Goal: Complete application form: Complete application form

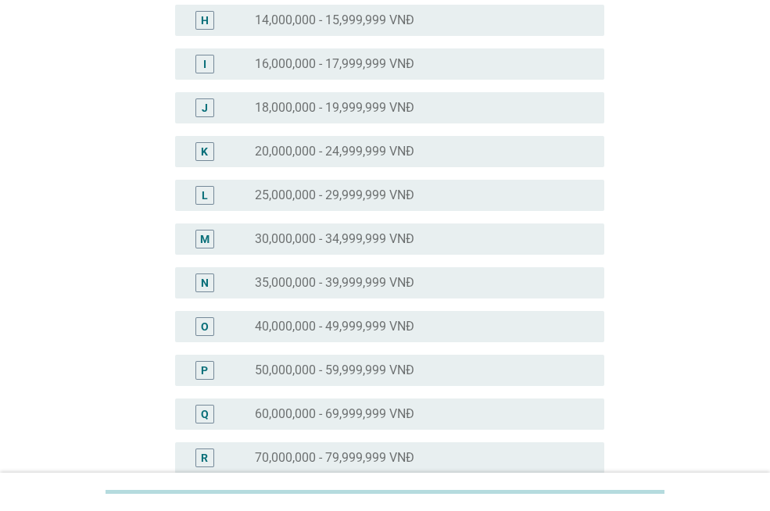
scroll to position [476, 0]
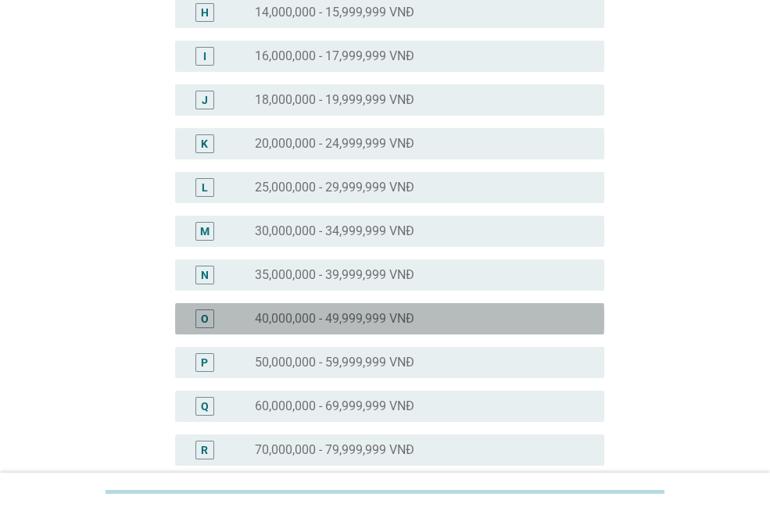
click at [293, 325] on label "40,000,000 - 49,999,999 VNĐ" at bounding box center [335, 319] width 160 height 16
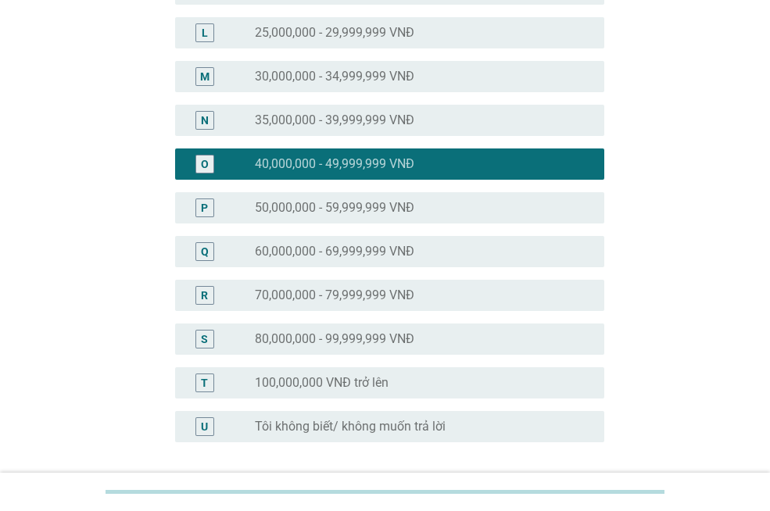
scroll to position [763, 0]
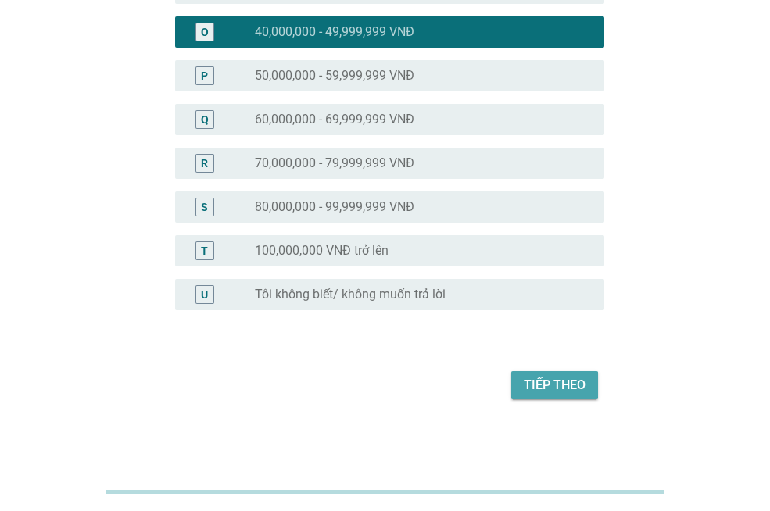
click at [582, 390] on div "Tiếp theo" at bounding box center [555, 385] width 62 height 19
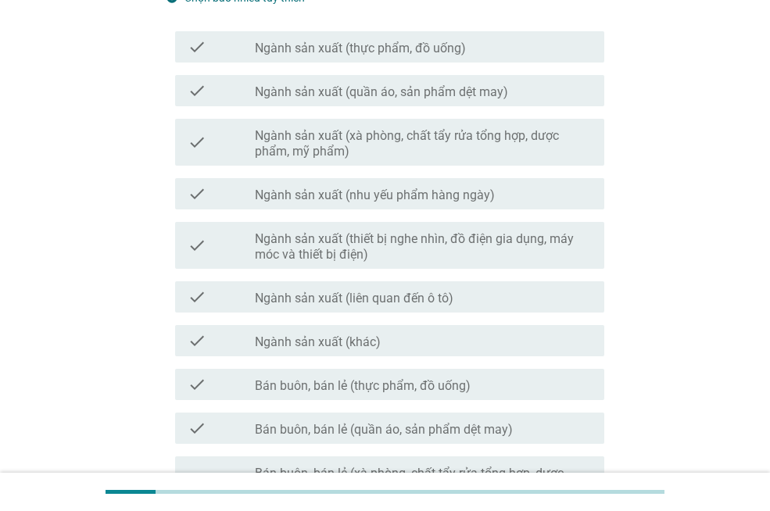
scroll to position [190, 0]
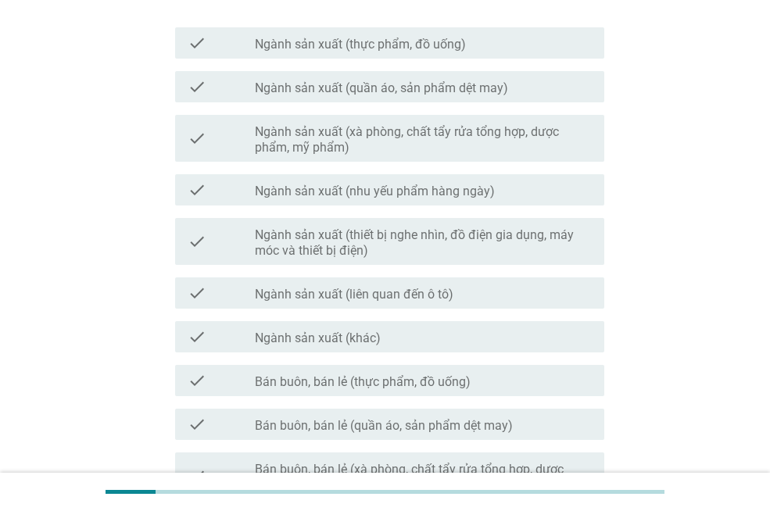
click at [391, 41] on label "Ngành sản xuất (thực phẩm, đồ uống)" at bounding box center [360, 45] width 211 height 16
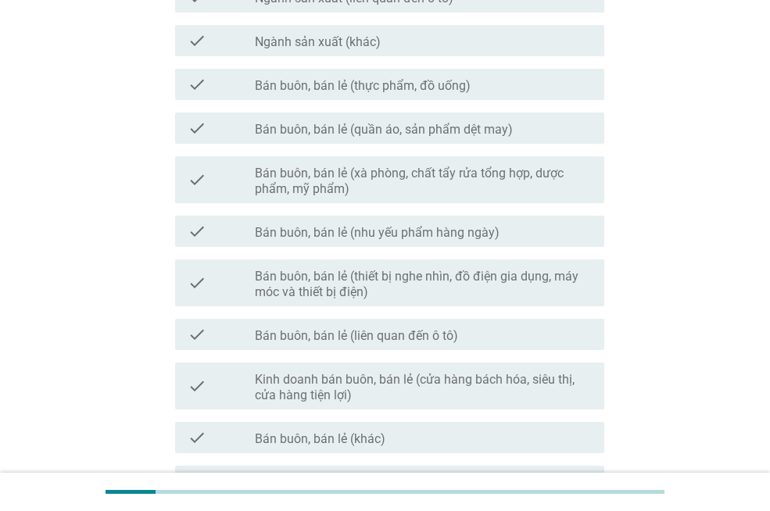
scroll to position [490, 0]
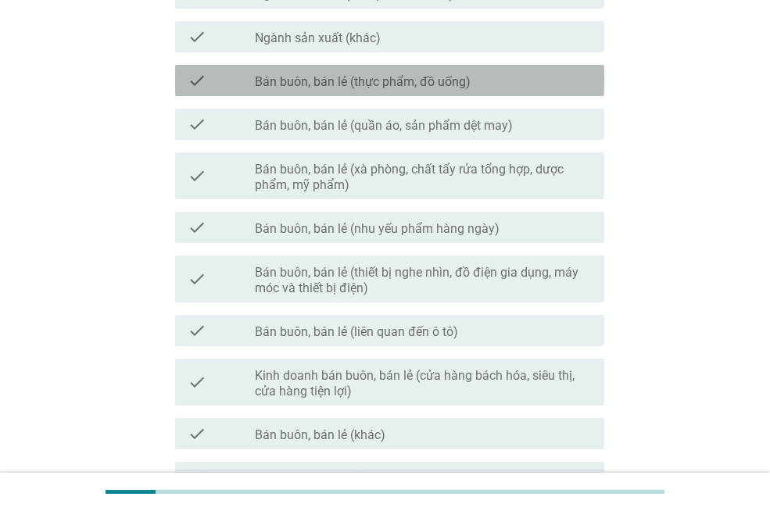
click at [379, 77] on label "Bán buôn, bán lẻ (thực phẩm, đồ uống)" at bounding box center [363, 82] width 216 height 16
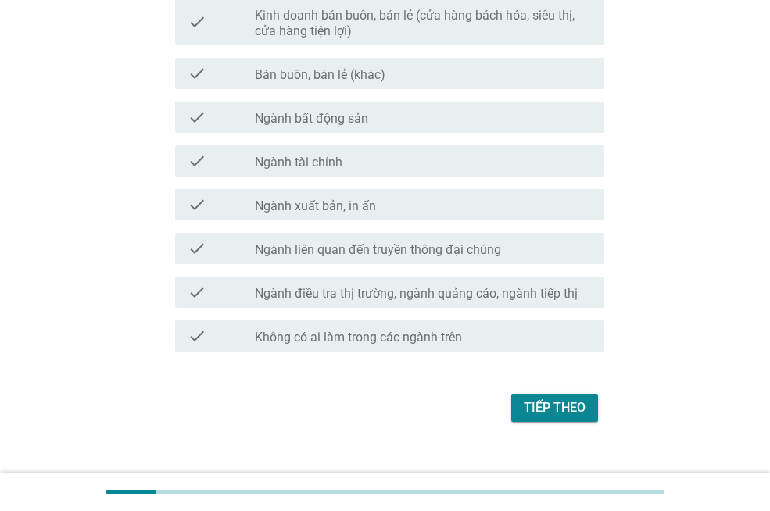
scroll to position [860, 0]
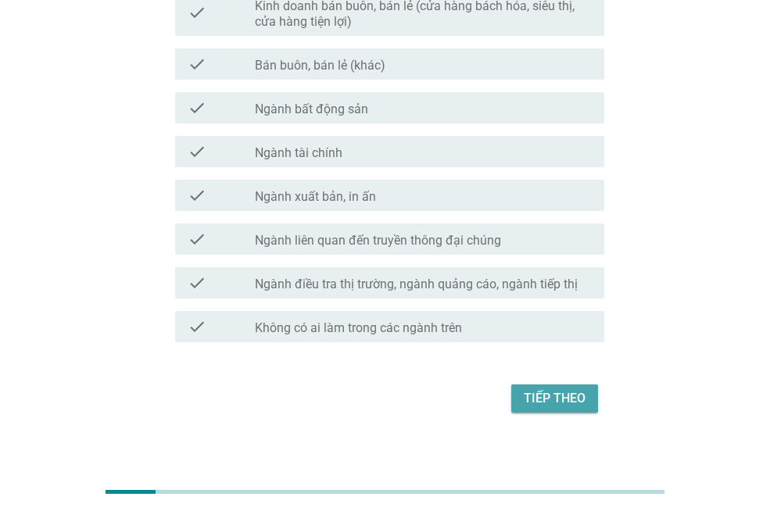
click at [549, 398] on div "Tiếp theo" at bounding box center [555, 398] width 62 height 19
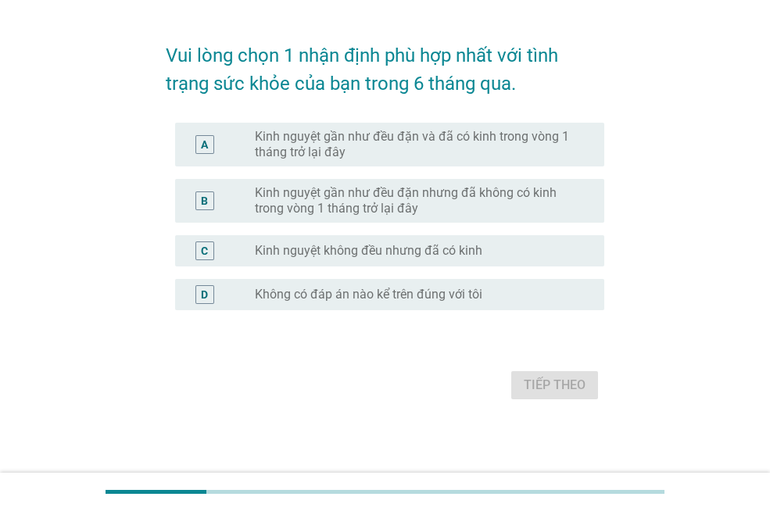
scroll to position [0, 0]
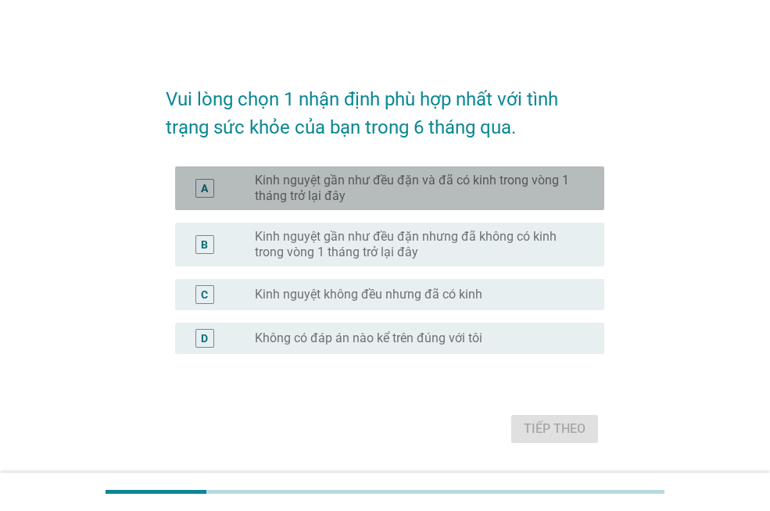
click at [202, 191] on div "A" at bounding box center [204, 188] width 7 height 16
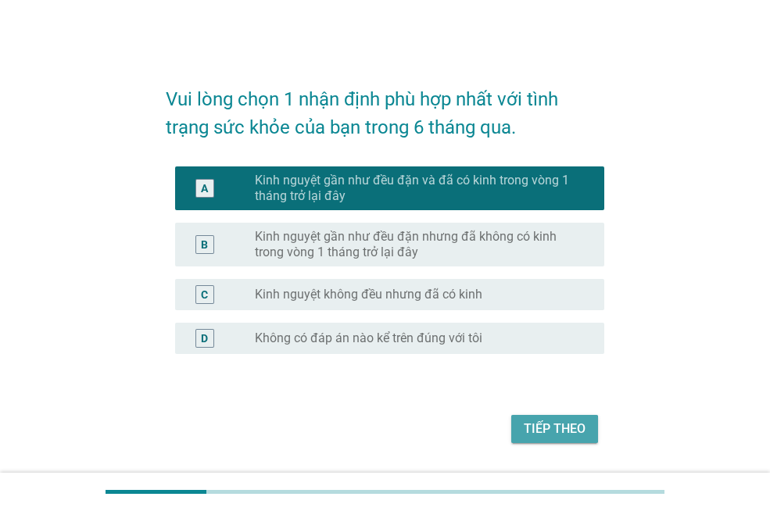
click at [545, 429] on div "Tiếp theo" at bounding box center [555, 429] width 62 height 19
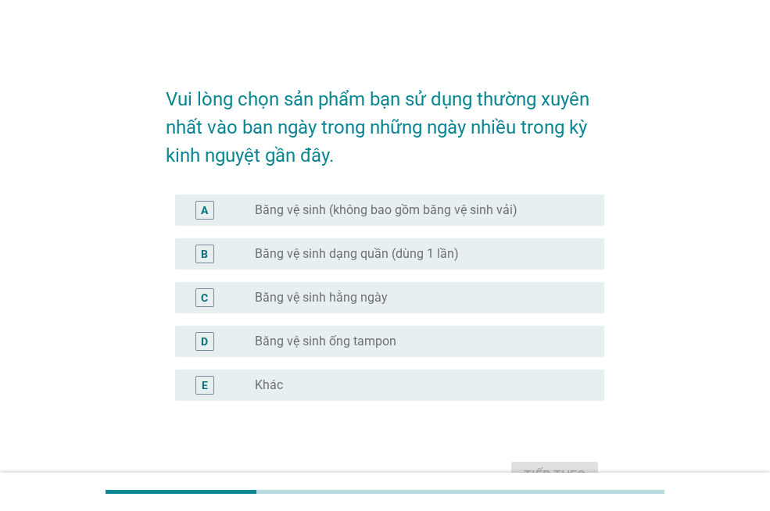
click at [297, 209] on label "Băng vệ sinh (không bao gồm băng vệ sinh vải)" at bounding box center [386, 211] width 263 height 16
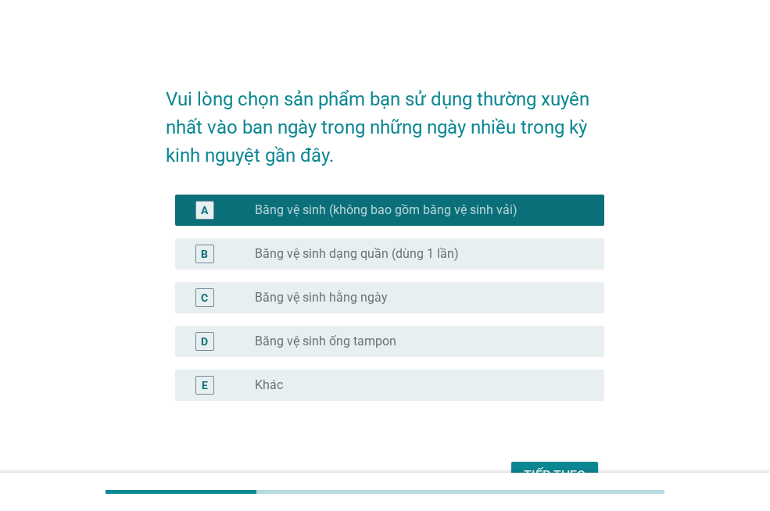
scroll to position [47, 0]
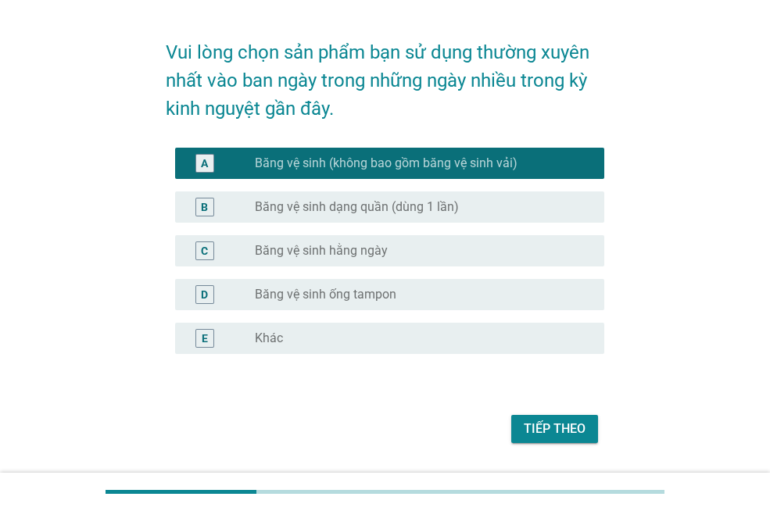
click at [324, 206] on label "Băng vệ sinh dạng quần (dùng 1 lần)" at bounding box center [357, 207] width 204 height 16
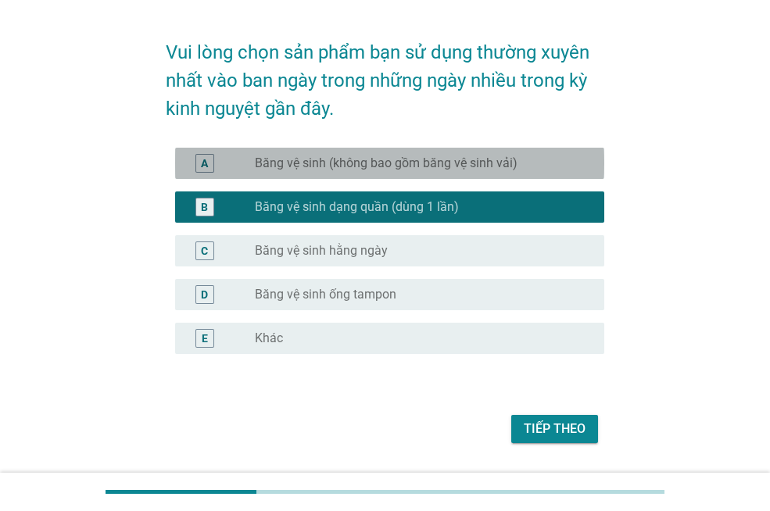
click at [345, 161] on label "Băng vệ sinh (không bao gồm băng vệ sinh vải)" at bounding box center [386, 164] width 263 height 16
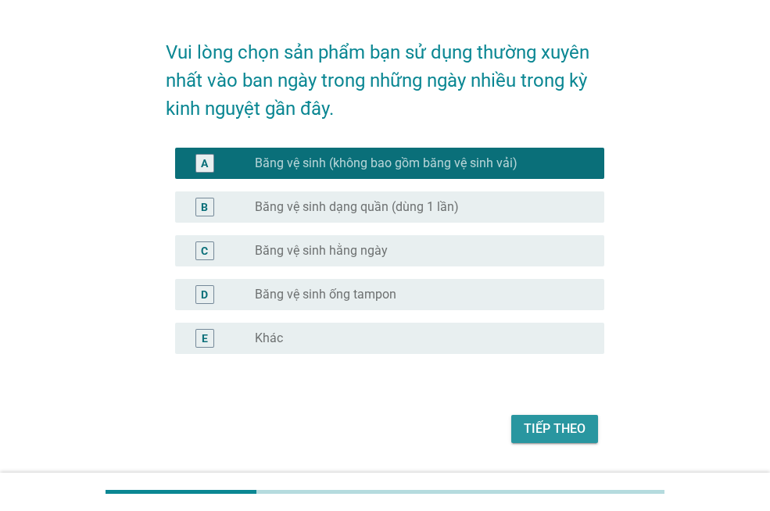
click at [570, 426] on div "Tiếp theo" at bounding box center [555, 429] width 62 height 19
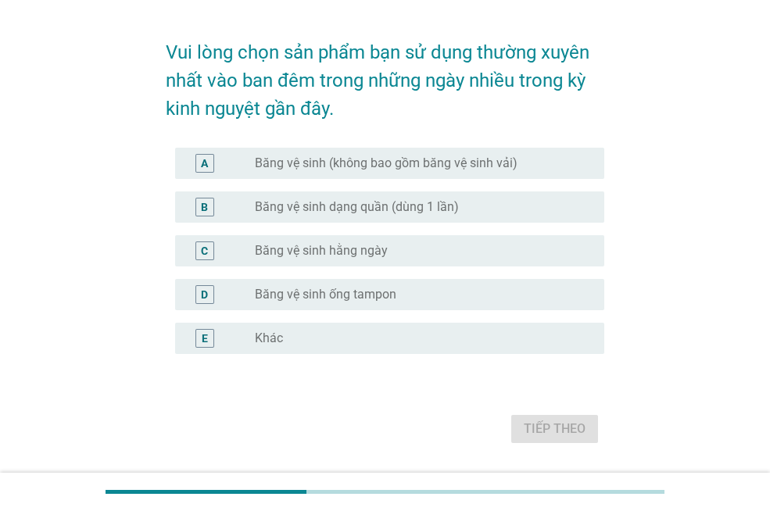
scroll to position [0, 0]
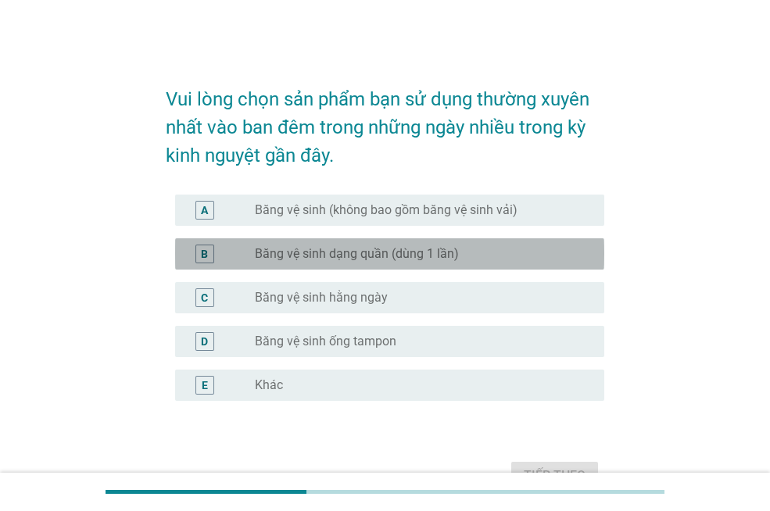
click at [342, 260] on label "Băng vệ sinh dạng quần (dùng 1 lần)" at bounding box center [357, 254] width 204 height 16
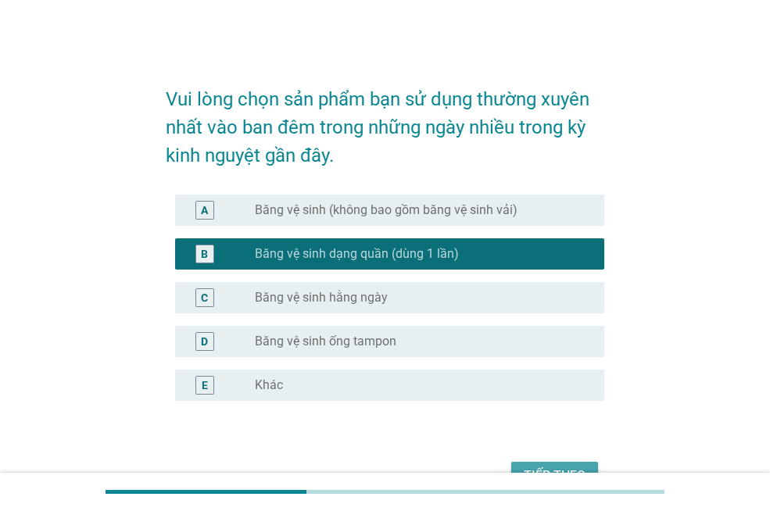
click at [555, 465] on button "Tiếp theo" at bounding box center [554, 476] width 87 height 28
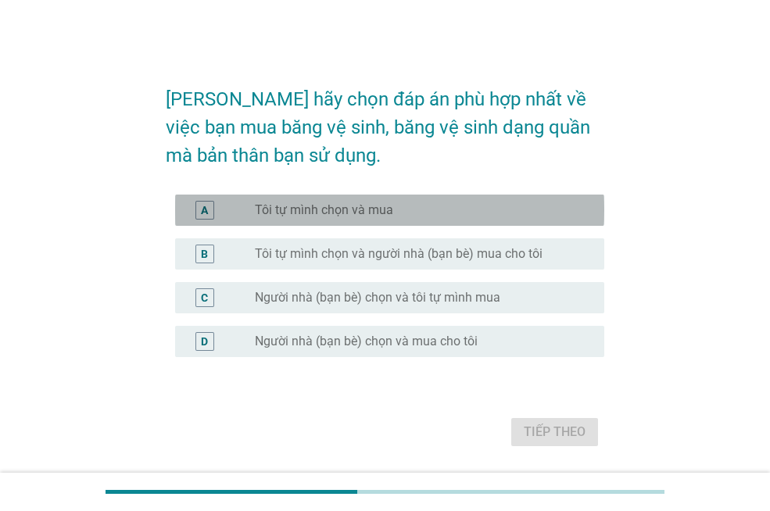
drag, startPoint x: 325, startPoint y: 210, endPoint x: 522, endPoint y: 279, distance: 209.5
click at [325, 211] on label "Tôi tự mình chọn và mua" at bounding box center [324, 211] width 138 height 16
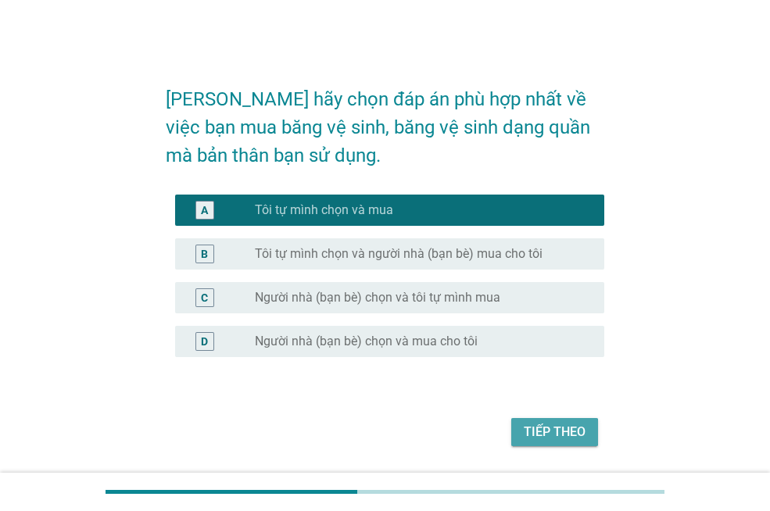
click at [557, 423] on div "Tiếp theo" at bounding box center [555, 432] width 62 height 19
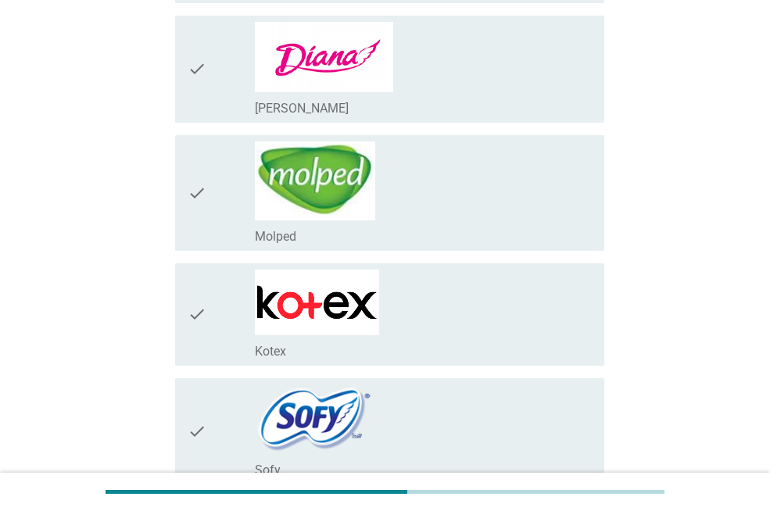
scroll to position [433, 0]
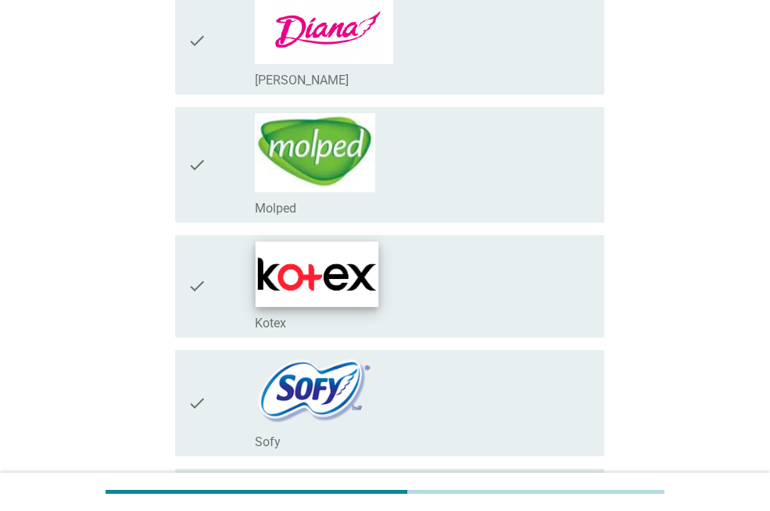
click at [306, 277] on img at bounding box center [317, 274] width 123 height 65
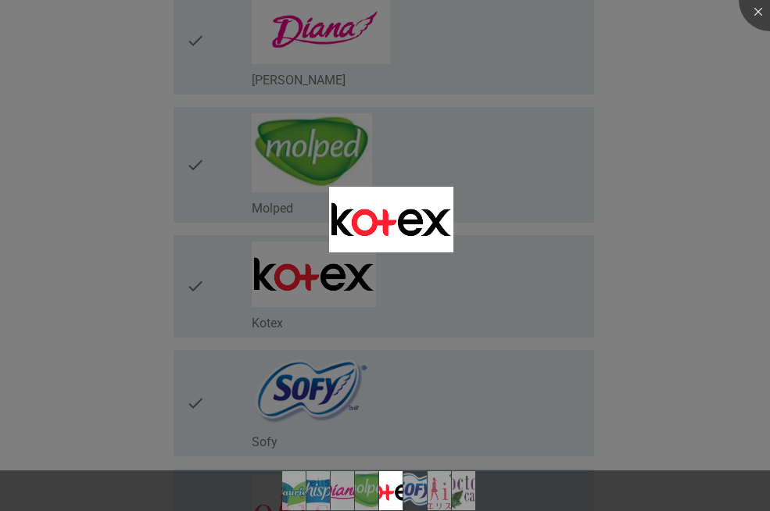
click at [206, 281] on div at bounding box center [385, 255] width 770 height 511
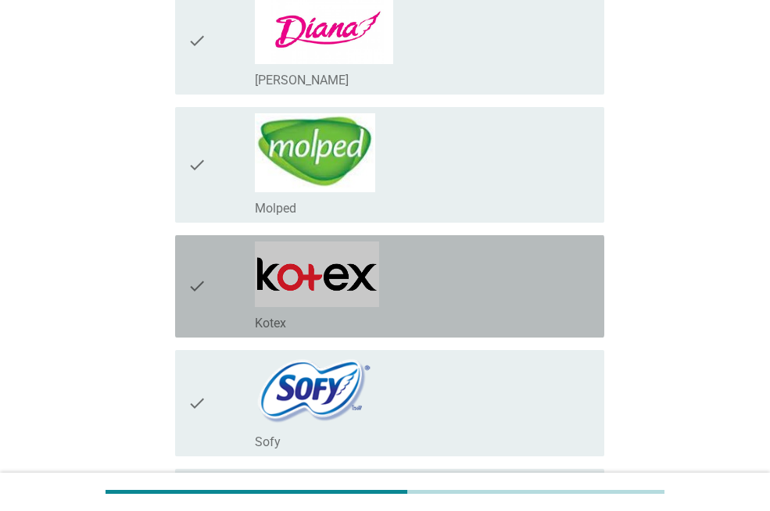
click at [196, 289] on icon "check" at bounding box center [197, 287] width 19 height 90
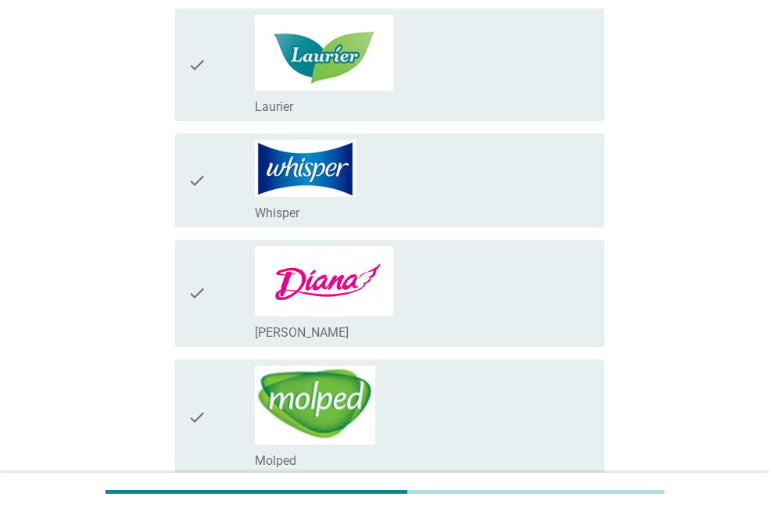
scroll to position [200, 0]
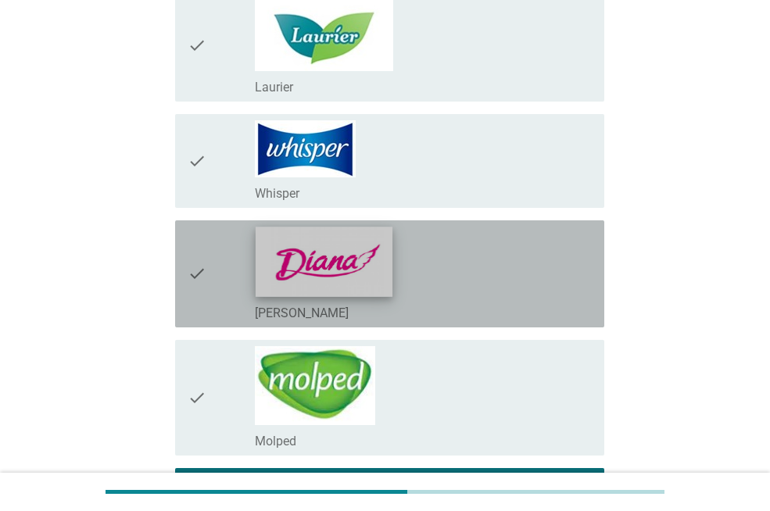
drag, startPoint x: 215, startPoint y: 275, endPoint x: 310, endPoint y: 266, distance: 95.0
click at [214, 275] on div "check" at bounding box center [221, 274] width 67 height 95
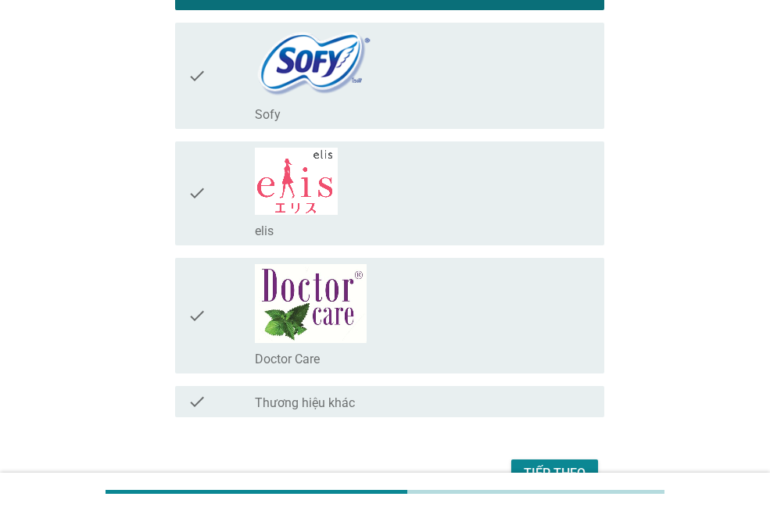
scroll to position [849, 0]
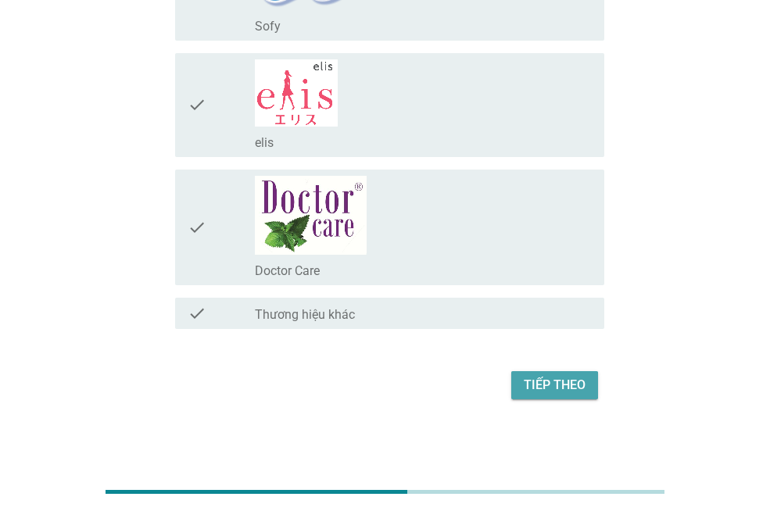
click at [569, 385] on div "Tiếp theo" at bounding box center [555, 385] width 62 height 19
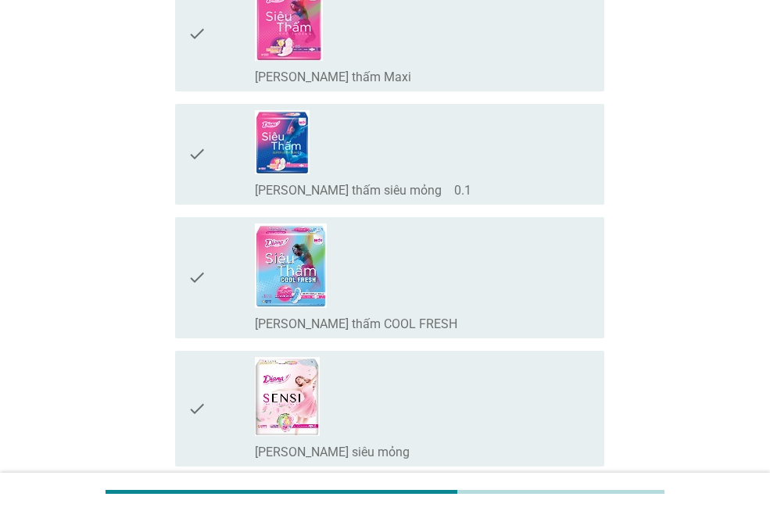
scroll to position [361, 0]
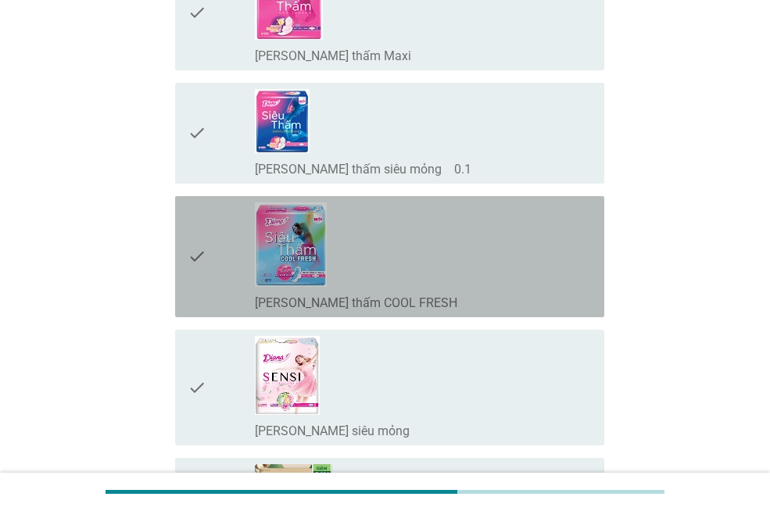
click at [192, 253] on icon "check" at bounding box center [197, 257] width 19 height 109
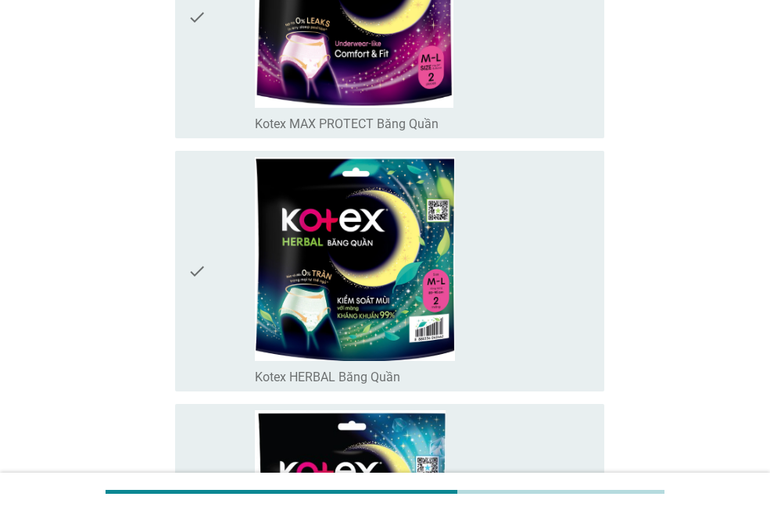
scroll to position [4284, 0]
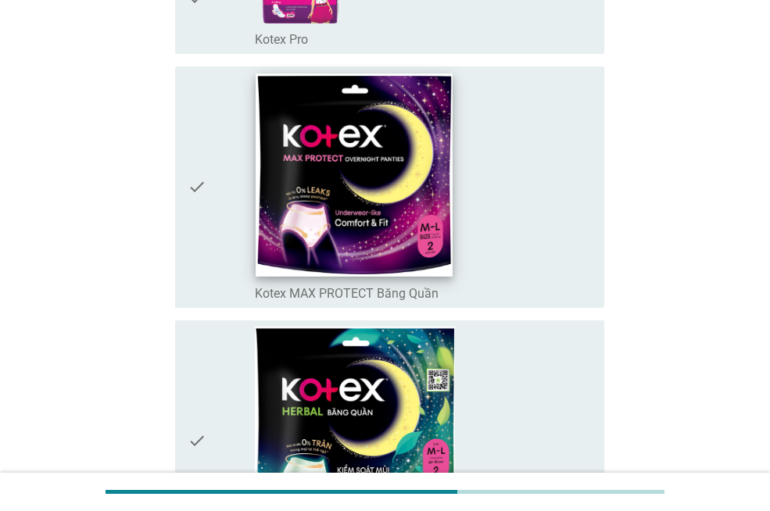
drag, startPoint x: 194, startPoint y: 183, endPoint x: 400, endPoint y: 224, distance: 209.7
click at [195, 182] on icon "check" at bounding box center [197, 187] width 19 height 229
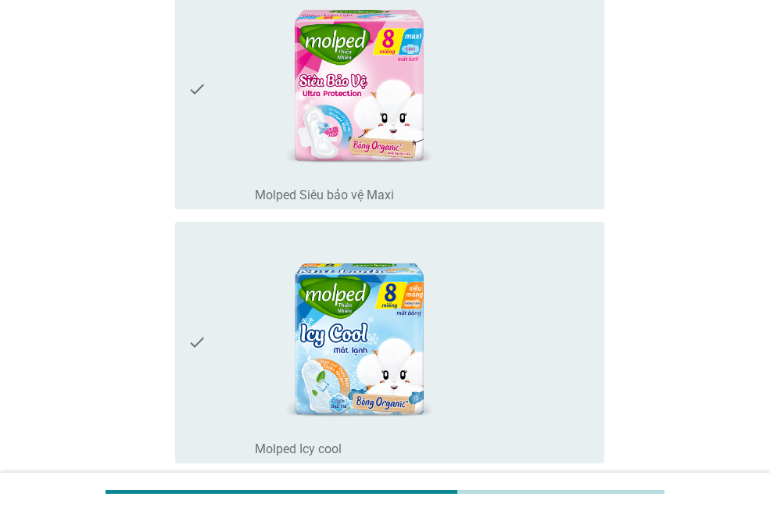
scroll to position [12600, 0]
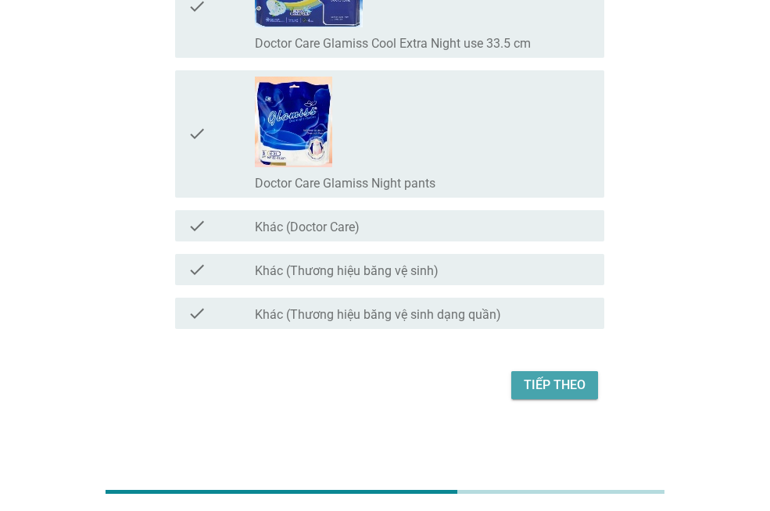
click at [547, 389] on div "Tiếp theo" at bounding box center [555, 385] width 62 height 19
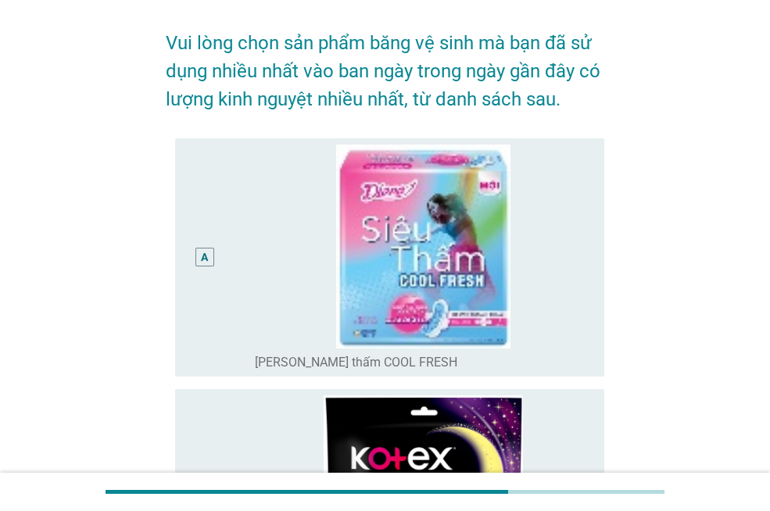
scroll to position [72, 0]
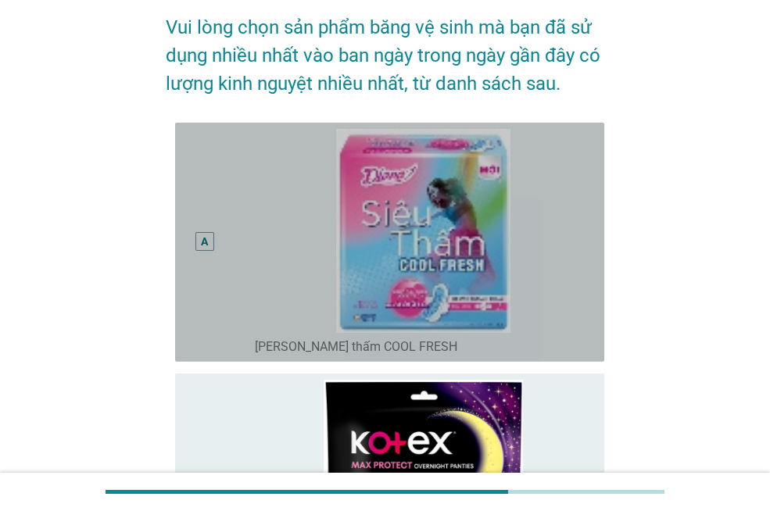
click at [216, 239] on div "A" at bounding box center [205, 242] width 34 height 227
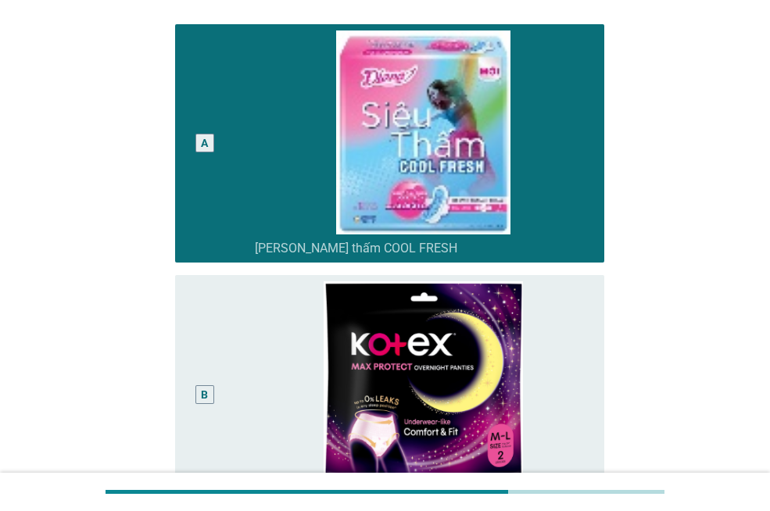
scroll to position [375, 0]
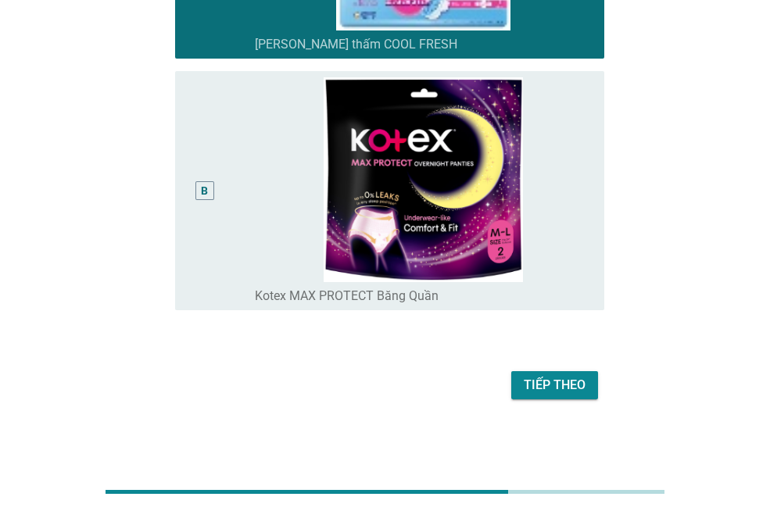
click at [559, 386] on div "Tiếp theo" at bounding box center [555, 385] width 62 height 19
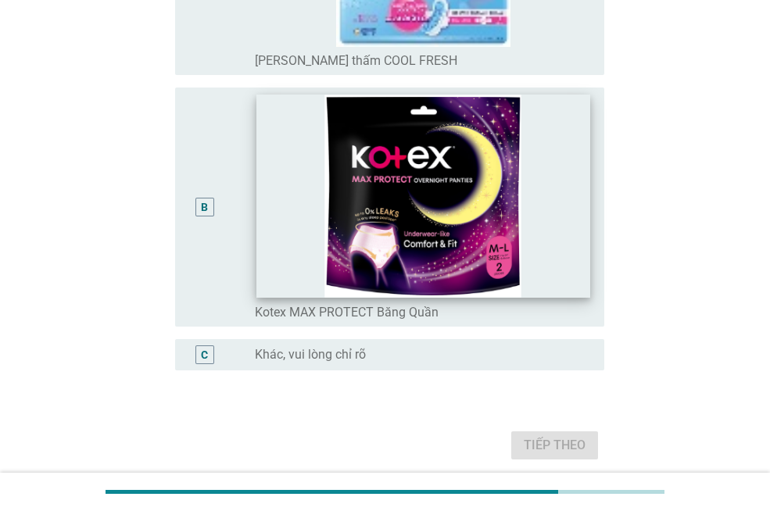
scroll to position [363, 0]
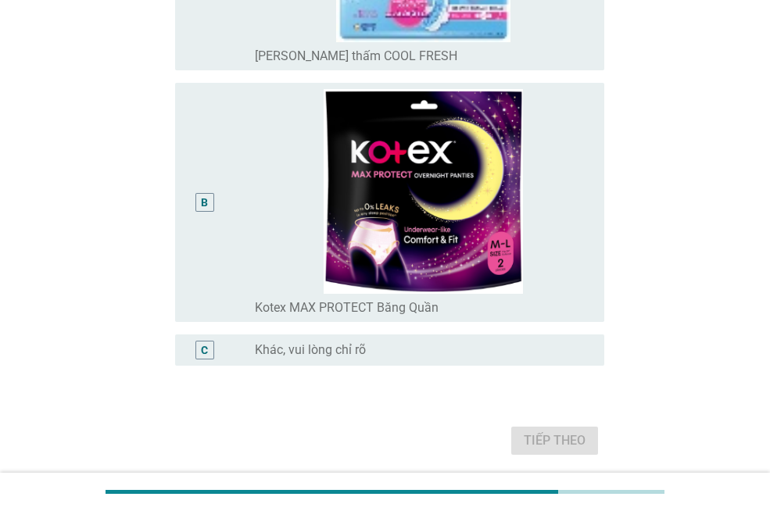
click at [196, 204] on div "B" at bounding box center [205, 202] width 19 height 19
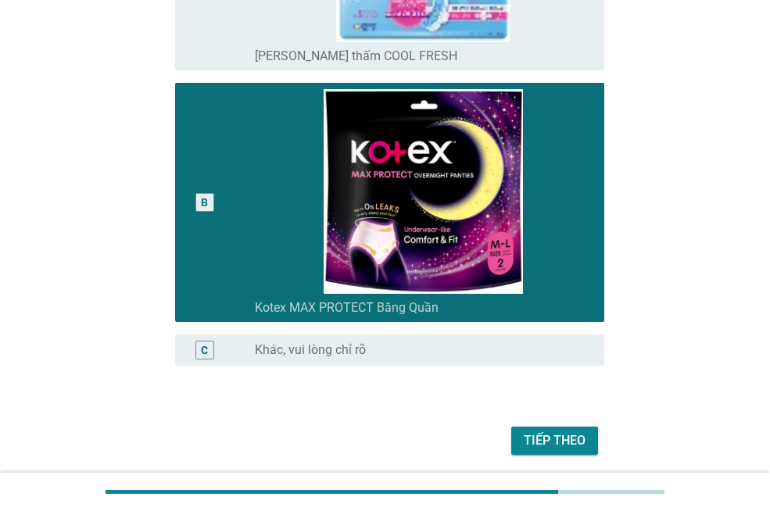
click at [560, 447] on div "Tiếp theo" at bounding box center [555, 441] width 62 height 19
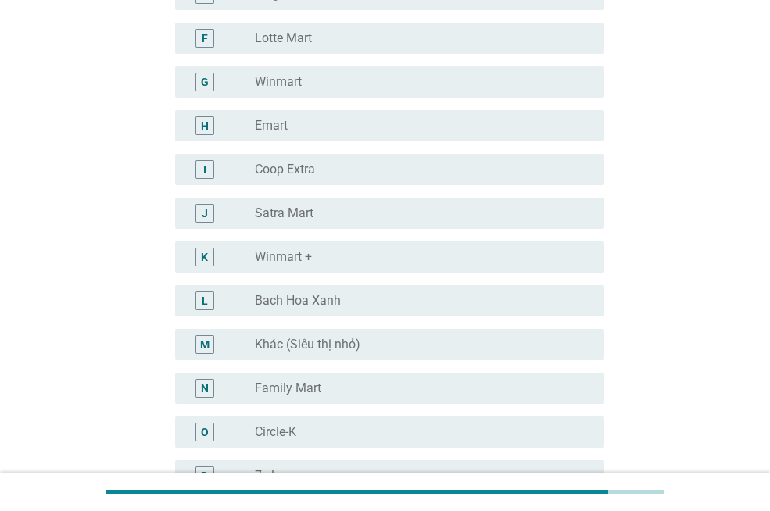
scroll to position [0, 0]
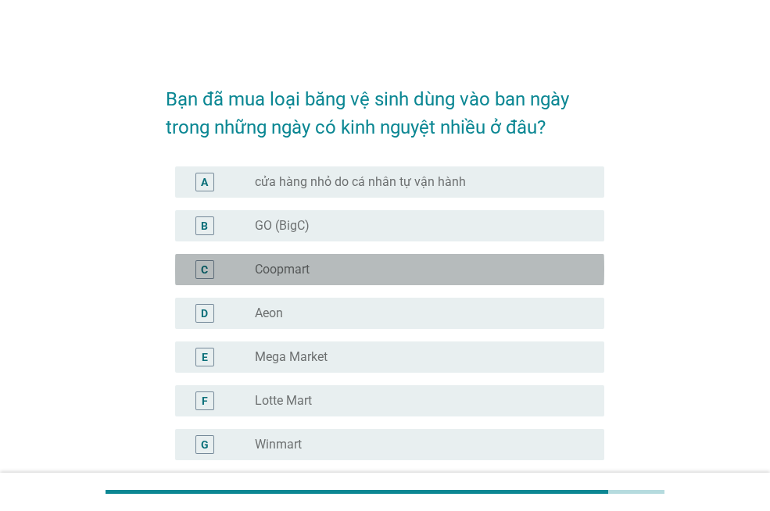
click at [257, 265] on label "Coopmart" at bounding box center [282, 270] width 55 height 16
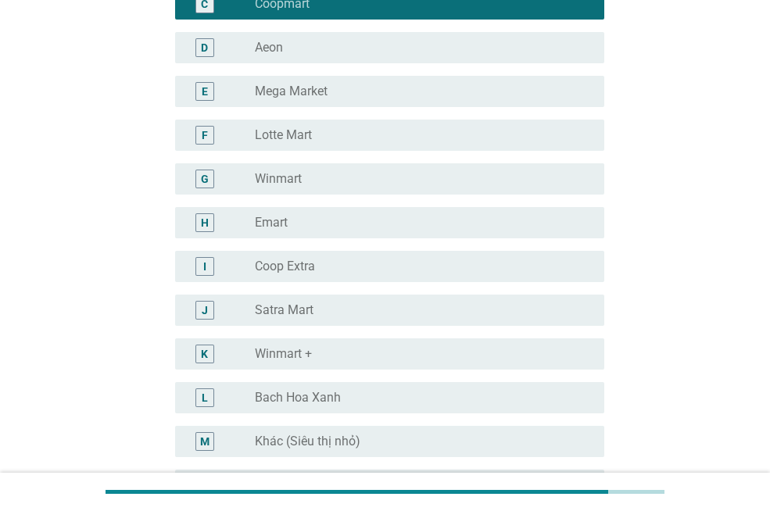
scroll to position [334, 0]
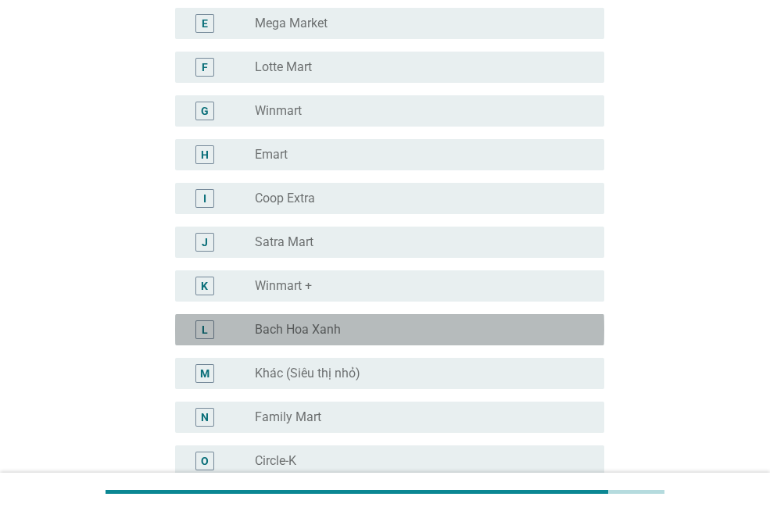
click at [300, 336] on label "Bach Hoa Xanh" at bounding box center [298, 330] width 86 height 16
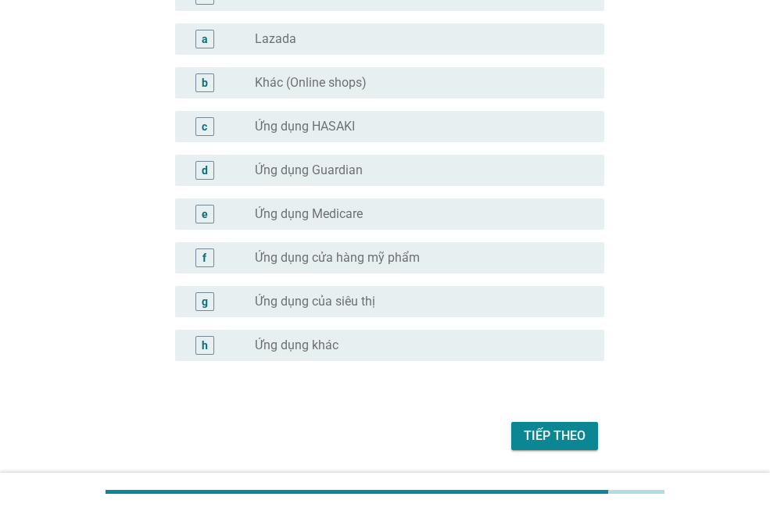
scroll to position [1595, 0]
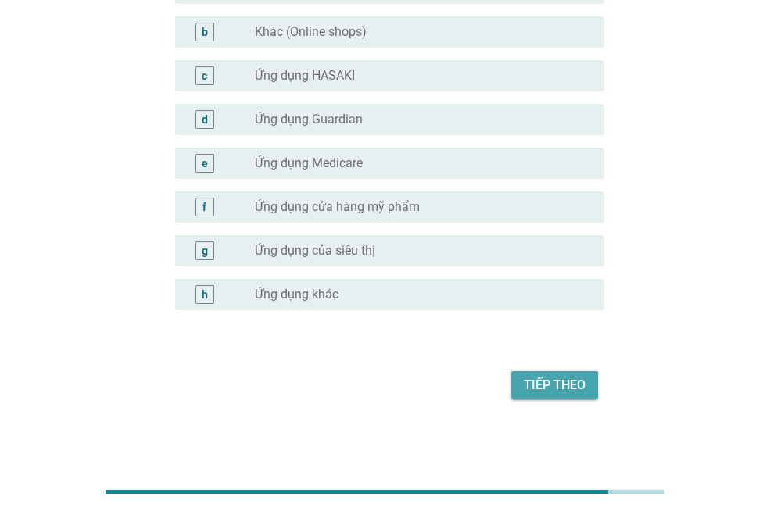
click at [568, 382] on div "Tiếp theo" at bounding box center [555, 385] width 62 height 19
